Goal: Contribute content: Add original content to the website for others to see

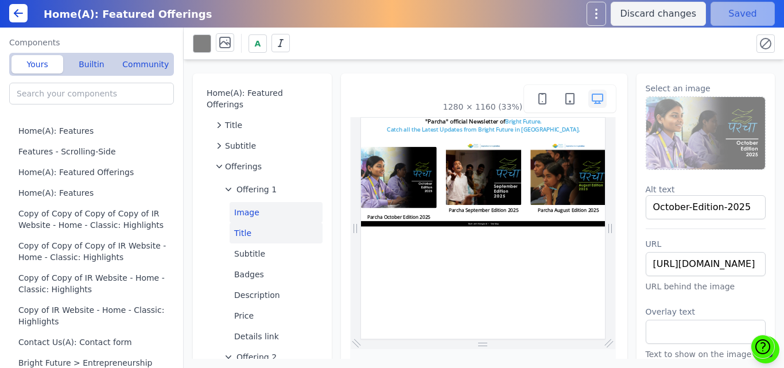
click at [244, 223] on button "Title" at bounding box center [276, 233] width 93 height 21
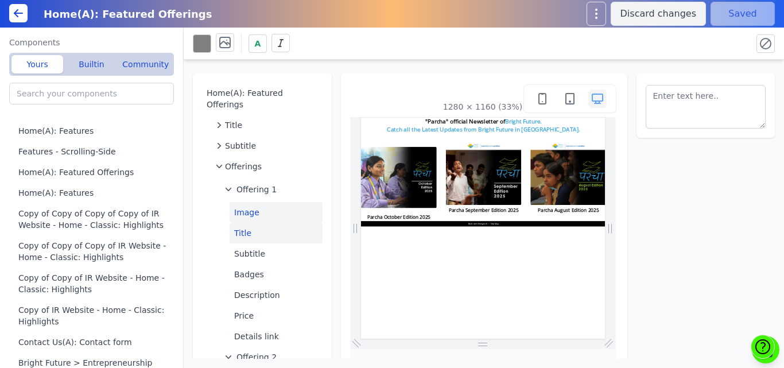
click at [252, 202] on button "Image" at bounding box center [276, 212] width 93 height 21
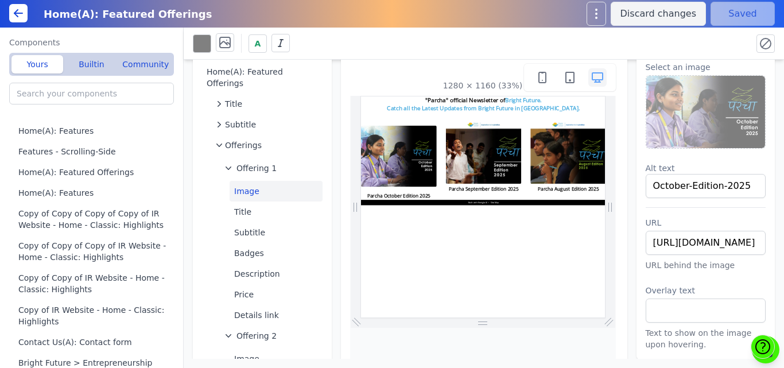
scroll to position [22, 0]
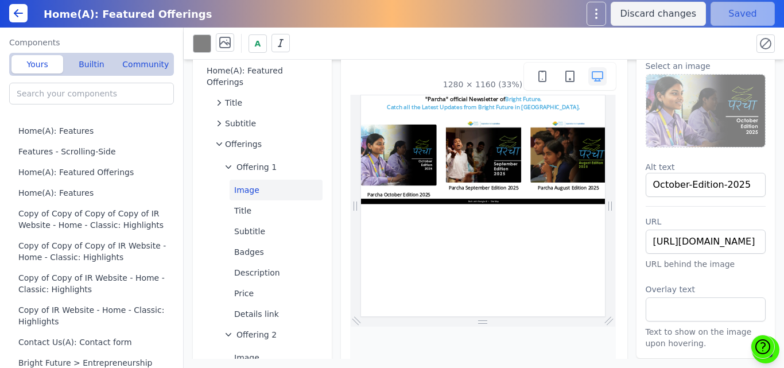
click at [610, 33] on div "A" at bounding box center [484, 43] width 582 height 22
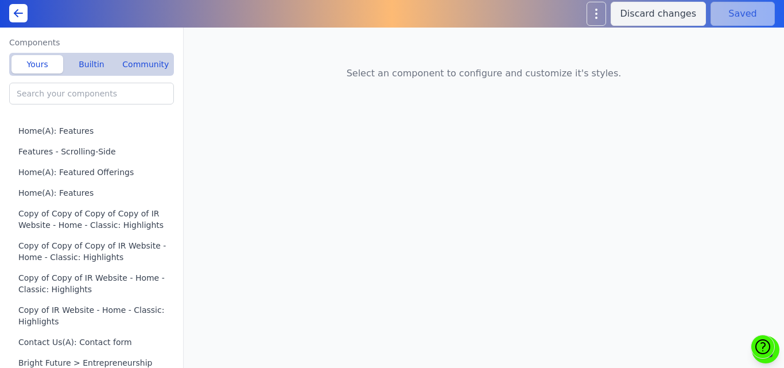
type input "Schools Programs(A): Custom HTML"
type input "Home(A): Featured Offerings"
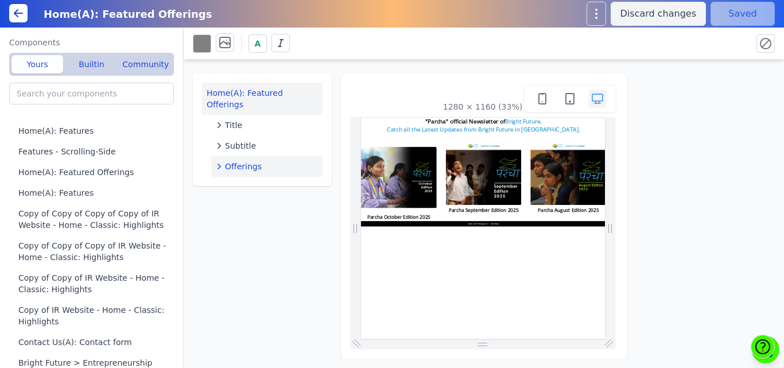
click at [264, 161] on div "Offerings" at bounding box center [267, 166] width 102 height 11
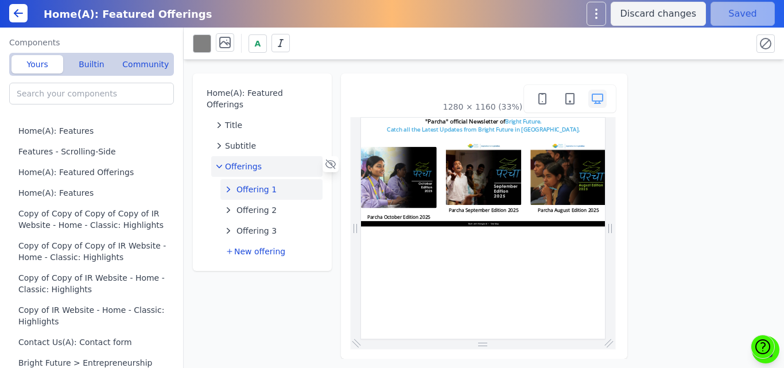
click at [260, 184] on span "Offering 1" at bounding box center [256, 189] width 40 height 11
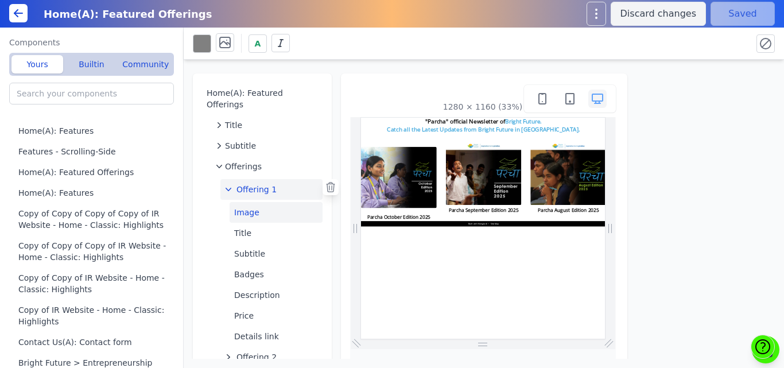
click at [260, 202] on button "Image" at bounding box center [276, 212] width 93 height 21
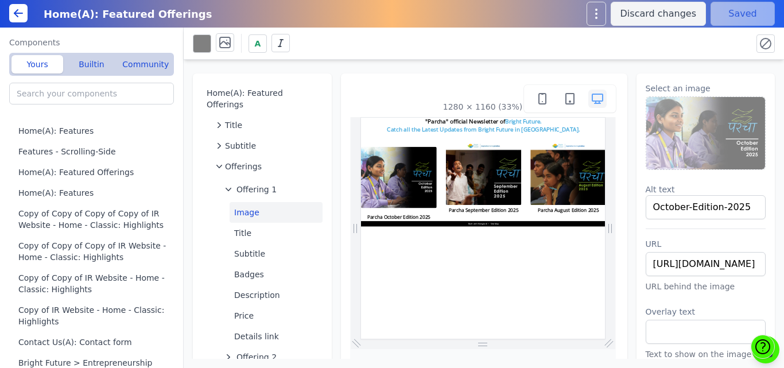
click at [695, 123] on img at bounding box center [705, 133] width 119 height 72
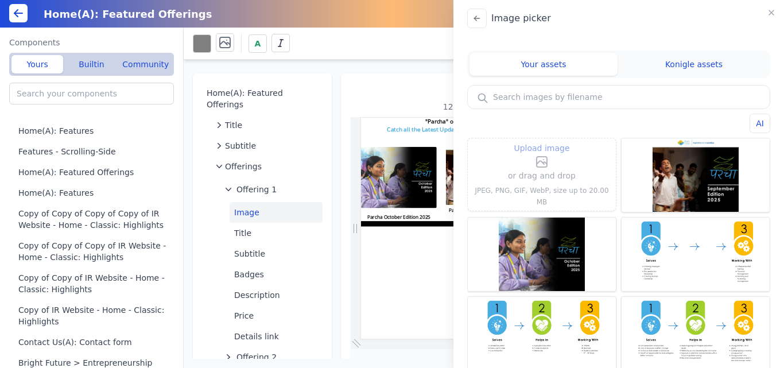
click at [527, 168] on label "Upload image" at bounding box center [542, 155] width 68 height 28
click at [542, 141] on input "Upload image" at bounding box center [542, 141] width 1 height 1
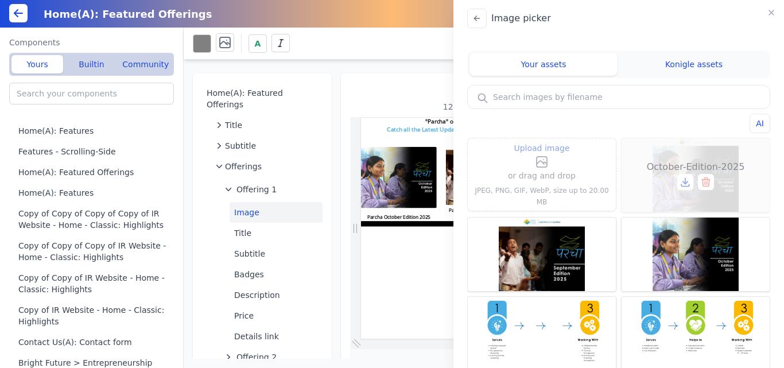
click at [689, 164] on span "October-Edition-2025" at bounding box center [696, 167] width 98 height 14
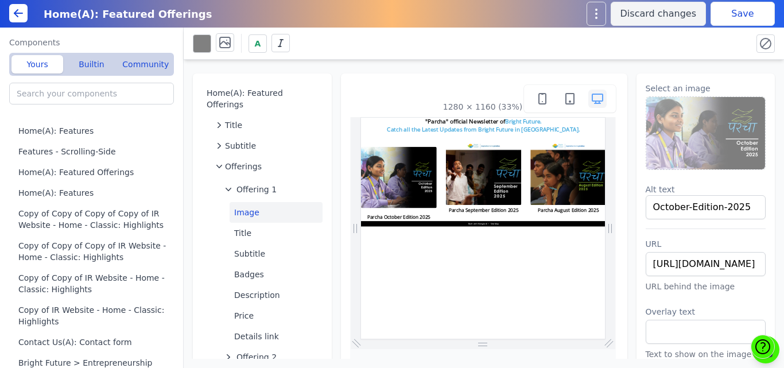
click at [724, 13] on button "Save" at bounding box center [742, 14] width 64 height 24
